Goal: Transaction & Acquisition: Subscribe to service/newsletter

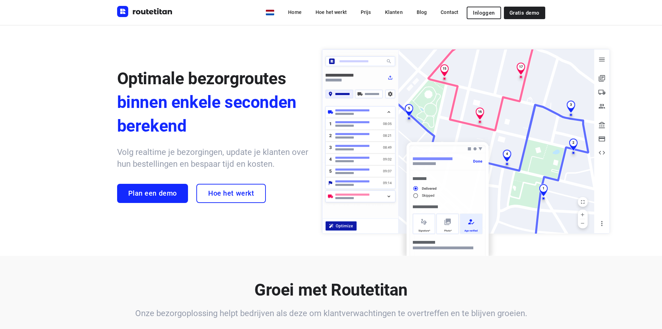
click at [494, 11] on span "Inloggen" at bounding box center [484, 13] width 22 height 6
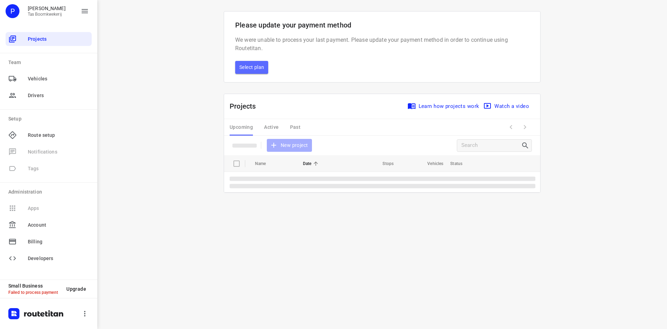
click at [246, 69] on span "Select plan" at bounding box center [252, 67] width 25 height 9
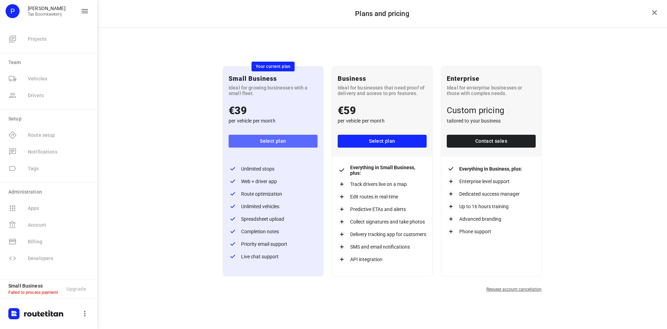
click at [279, 143] on span "Select plan" at bounding box center [273, 141] width 78 height 9
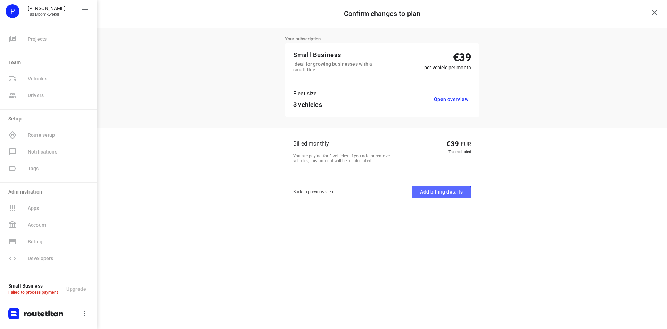
click at [435, 195] on span "Add billing details" at bounding box center [441, 191] width 43 height 9
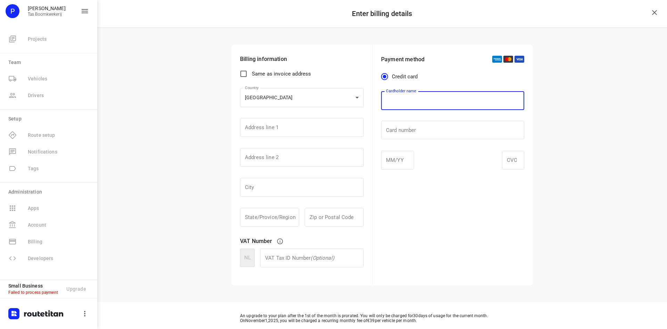
click at [435, 104] on input "text" at bounding box center [452, 100] width 143 height 19
type input "p.w. Tas"
click at [427, 123] on div at bounding box center [452, 130] width 143 height 19
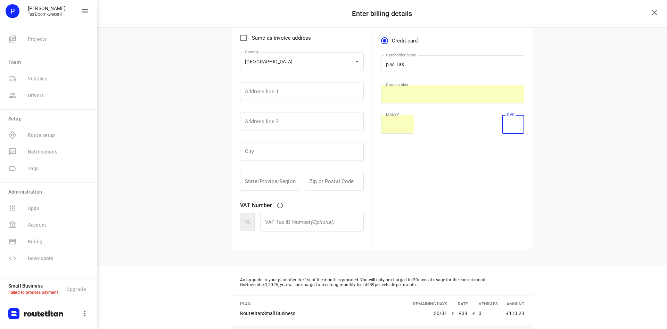
scroll to position [89, 0]
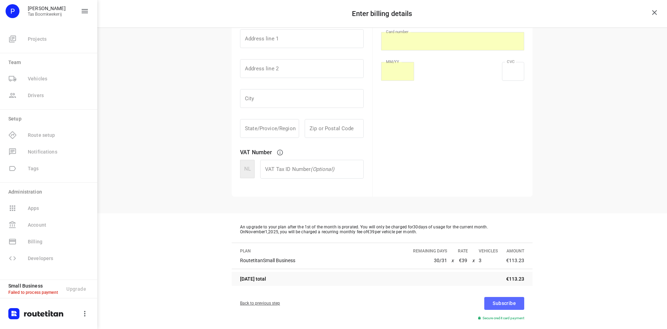
click at [499, 305] on span "Subscribe" at bounding box center [504, 303] width 23 height 9
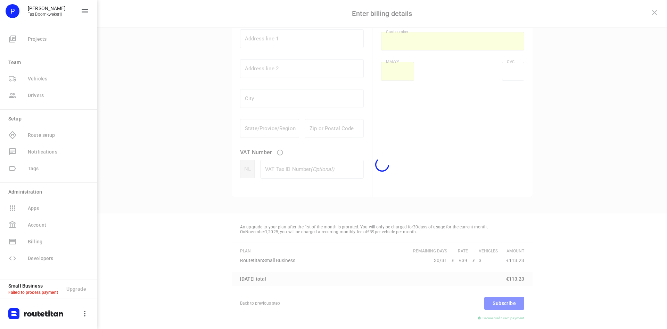
scroll to position [71, 0]
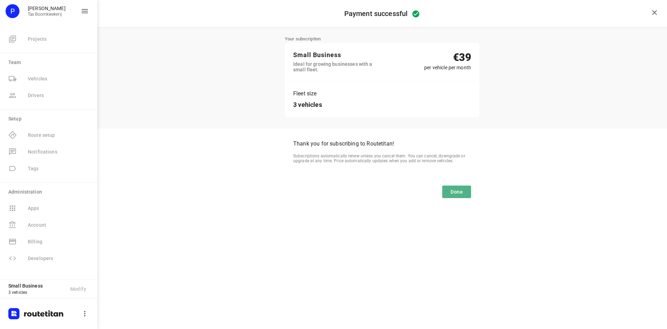
click at [457, 197] on button "Done" at bounding box center [457, 191] width 29 height 13
